Goal: Task Accomplishment & Management: Manage account settings

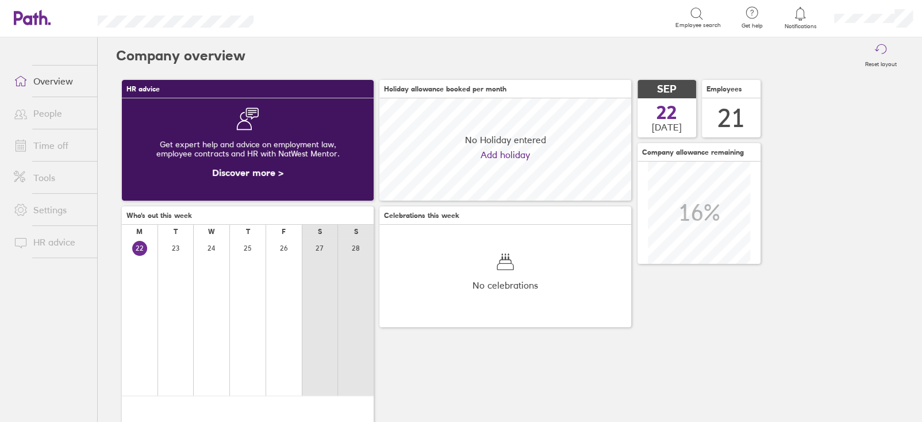
scroll to position [102, 251]
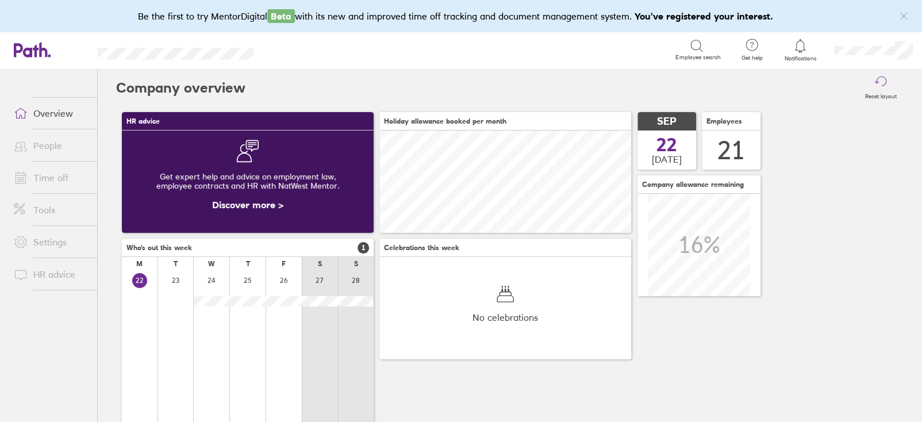
click at [35, 177] on link "Time off" at bounding box center [51, 177] width 93 height 23
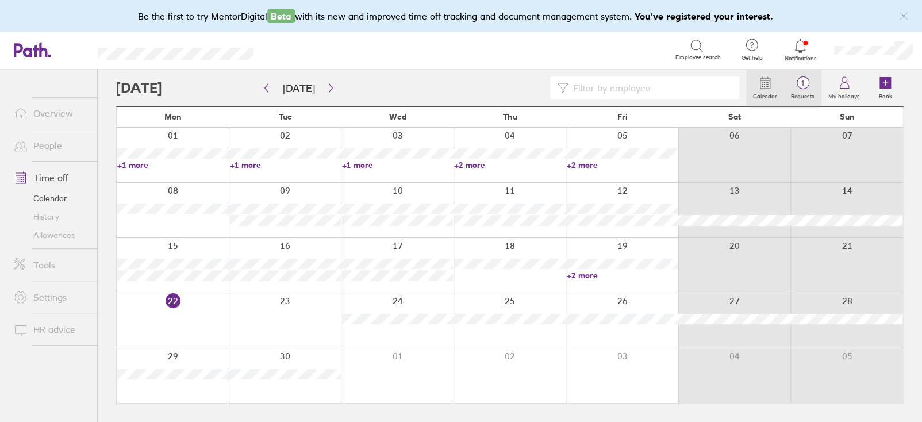
click at [797, 81] on span "1" at bounding box center [802, 83] width 37 height 9
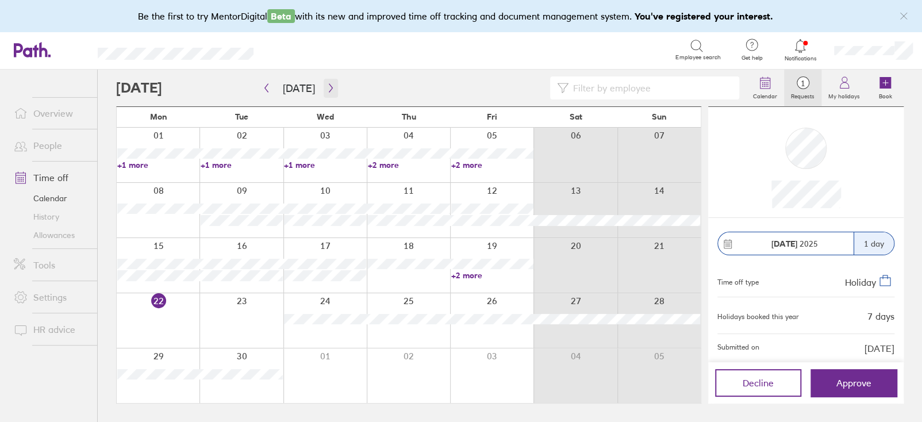
click at [327, 89] on icon "button" at bounding box center [331, 87] width 9 height 9
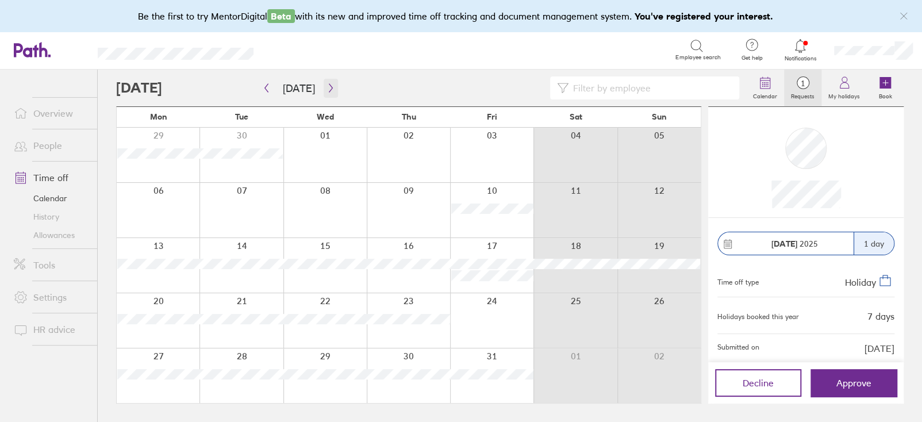
click at [327, 87] on icon "button" at bounding box center [331, 87] width 9 height 9
click at [844, 385] on span "Approve" at bounding box center [854, 383] width 35 height 10
